Goal: Information Seeking & Learning: Learn about a topic

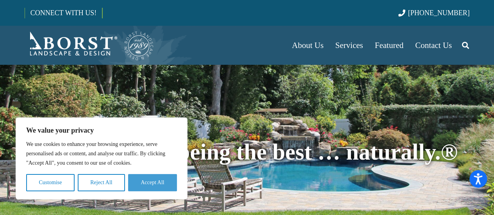
click at [151, 179] on button "Accept All" at bounding box center [152, 182] width 49 height 17
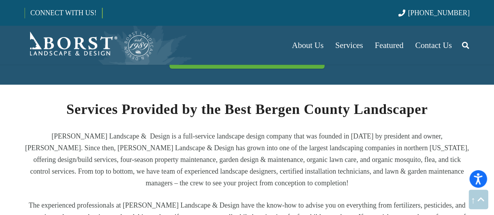
scroll to position [1424, 0]
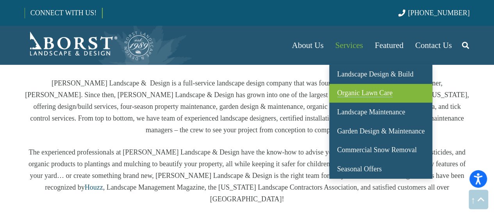
click at [346, 95] on span "Organic Lawn Care" at bounding box center [364, 93] width 55 height 8
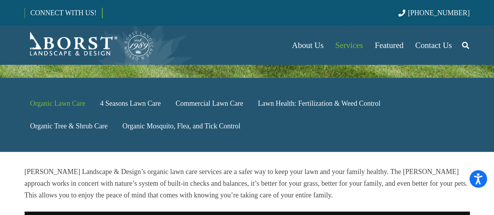
scroll to position [203, 0]
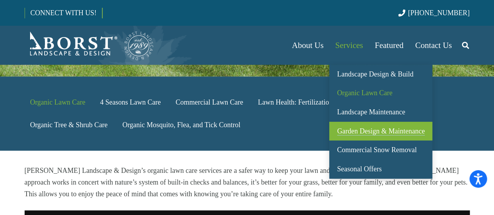
click at [378, 131] on span "Garden Design & Maintenance" at bounding box center [380, 131] width 87 height 8
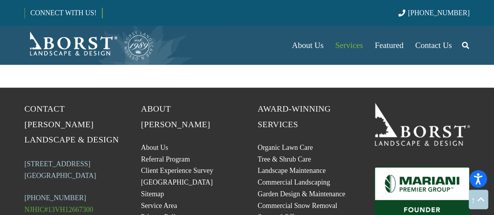
scroll to position [2109, 0]
